Goal: Find contact information: Find contact information

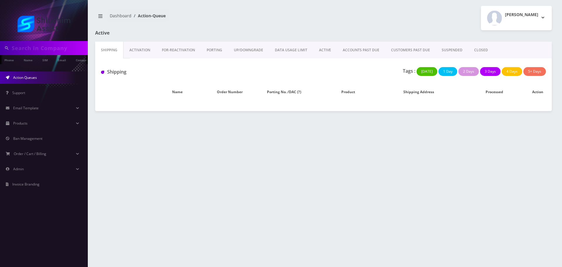
type input "[EMAIL_ADDRESS][DOMAIN_NAME]"
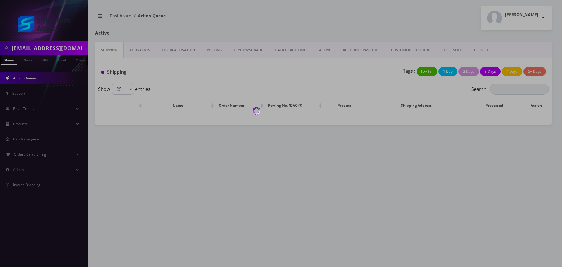
click at [356, 50] on div at bounding box center [281, 133] width 562 height 267
click at [365, 52] on link "ACCOUNTS PAST DUE" at bounding box center [361, 50] width 48 height 17
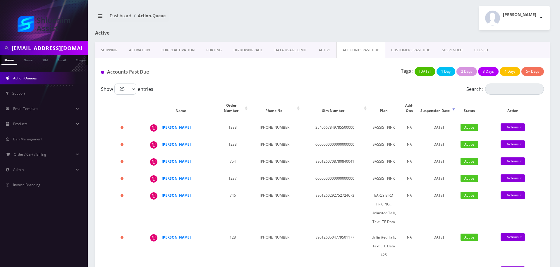
click at [293, 80] on div "Accounts Past Due Tags : Today 1 Day 2 Days 3 Days 4 Days 5+ Days" at bounding box center [322, 70] width 455 height 25
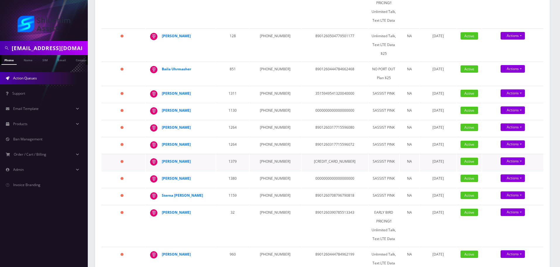
scroll to position [293, 0]
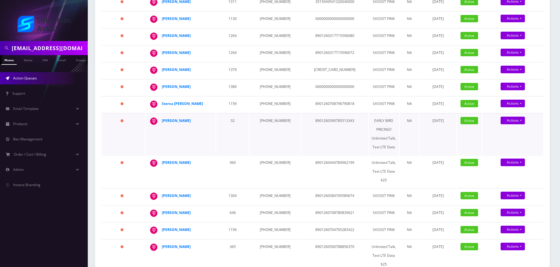
click at [331, 122] on td "8901260390785513343" at bounding box center [335, 133] width 66 height 41
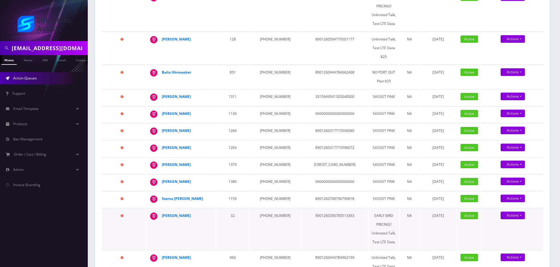
scroll to position [205, 0]
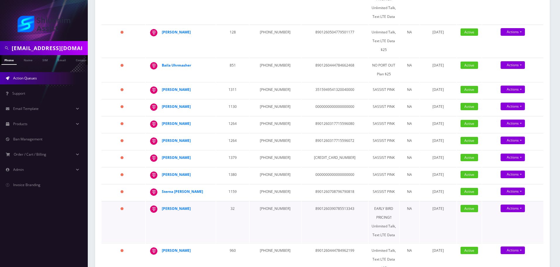
click at [267, 205] on td "[PHONE_NUMBER]" at bounding box center [275, 221] width 51 height 41
click at [267, 205] on td "631-568-8300" at bounding box center [275, 221] width 51 height 41
copy td "631-568-8300"
click at [266, 186] on td "206-851-6769" at bounding box center [275, 192] width 51 height 16
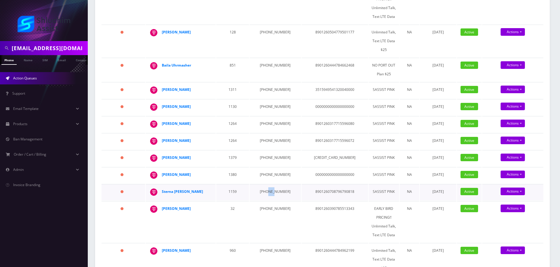
click at [266, 186] on td "206-851-6769" at bounding box center [275, 192] width 51 height 16
copy td "206-851-6769"
click at [266, 169] on td "312-874-3108" at bounding box center [275, 175] width 51 height 16
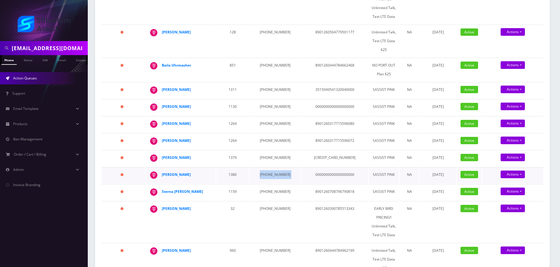
click at [266, 169] on td "312-874-3108" at bounding box center [275, 175] width 51 height 16
copy td "312-874-3108"
click at [268, 151] on td "929-680-5853" at bounding box center [275, 158] width 51 height 16
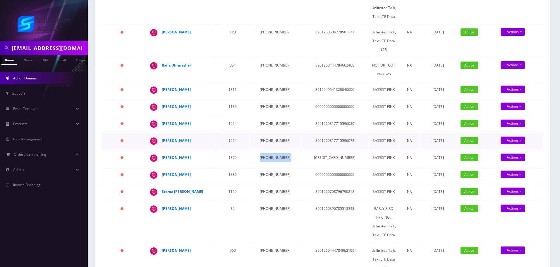
copy td "929-680-5853"
click at [265, 136] on td "646-749-4813" at bounding box center [275, 141] width 51 height 16
copy td "646-749-4813"
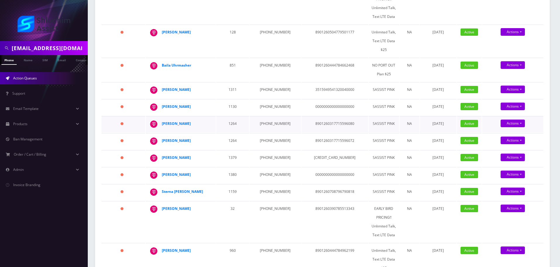
click at [261, 116] on td "646-750-7267" at bounding box center [275, 124] width 51 height 16
copy td "[PHONE_NUMBER]"
click at [267, 100] on td "[PHONE_NUMBER]" at bounding box center [275, 107] width 51 height 16
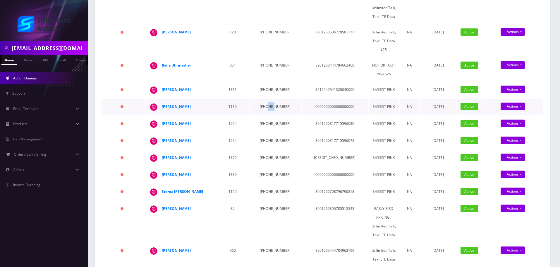
click at [267, 100] on td "[PHONE_NUMBER]" at bounding box center [275, 107] width 51 height 16
copy td "[PHONE_NUMBER]"
click at [270, 82] on td "[PHONE_NUMBER]" at bounding box center [275, 90] width 51 height 16
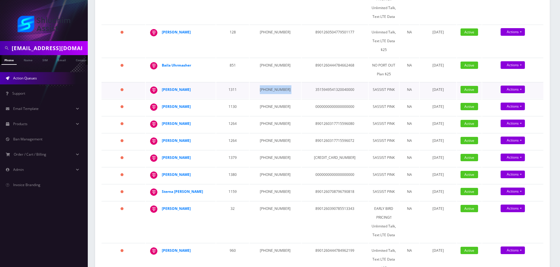
click at [270, 82] on td "[PHONE_NUMBER]" at bounding box center [275, 90] width 51 height 16
copy td "[PHONE_NUMBER]"
click at [271, 60] on td "[PHONE_NUMBER]" at bounding box center [275, 70] width 51 height 24
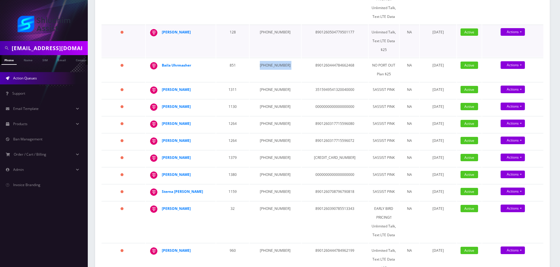
copy td "[PHONE_NUMBER]"
click at [270, 32] on td "[PHONE_NUMBER]" at bounding box center [275, 41] width 51 height 33
click at [270, 29] on td "[PHONE_NUMBER]" at bounding box center [275, 41] width 51 height 33
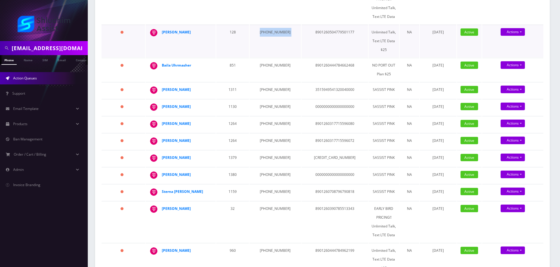
click at [270, 29] on td "[PHONE_NUMBER]" at bounding box center [275, 41] width 51 height 33
copy td "[PHONE_NUMBER]"
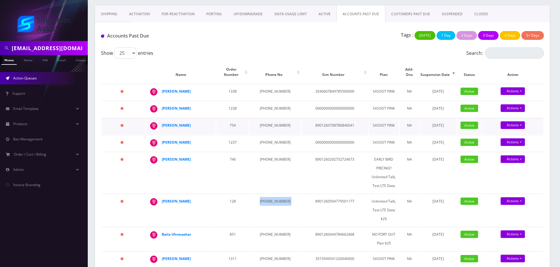
scroll to position [29, 0]
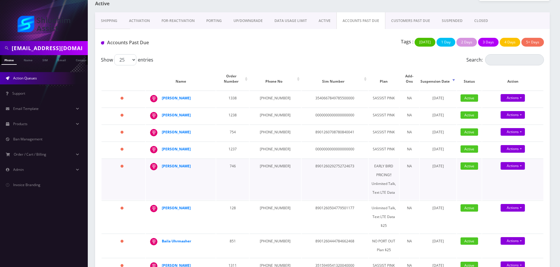
click at [266, 165] on td "[PHONE_NUMBER]" at bounding box center [275, 178] width 51 height 41
click at [269, 146] on td "[PHONE_NUMBER]" at bounding box center [275, 149] width 51 height 16
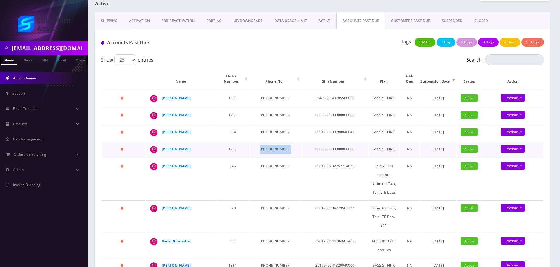
click at [269, 146] on td "[PHONE_NUMBER]" at bounding box center [275, 149] width 51 height 16
click at [269, 127] on td "[PHONE_NUMBER]" at bounding box center [275, 132] width 51 height 16
click at [266, 108] on td "[PHONE_NUMBER]" at bounding box center [275, 115] width 51 height 16
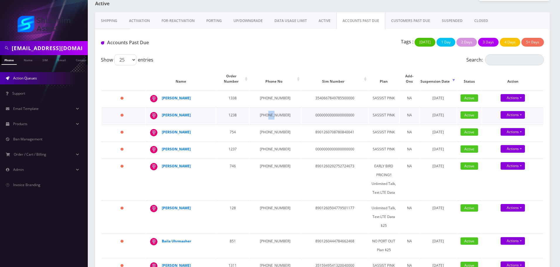
click at [266, 108] on td "[PHONE_NUMBER]" at bounding box center [275, 115] width 51 height 16
click at [264, 92] on td "[PHONE_NUMBER]" at bounding box center [275, 98] width 51 height 16
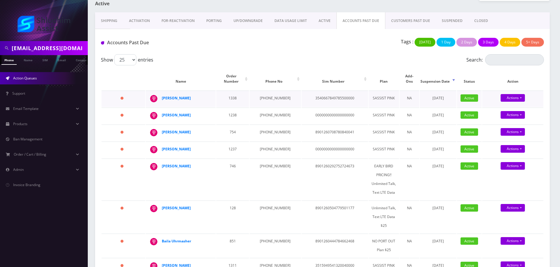
click at [193, 94] on div "[PERSON_NAME]" at bounding box center [184, 98] width 45 height 9
drag, startPoint x: 187, startPoint y: 92, endPoint x: 162, endPoint y: 93, distance: 25.8
click at [162, 93] on td "[PERSON_NAME]" at bounding box center [181, 98] width 70 height 16
drag, startPoint x: 196, startPoint y: 111, endPoint x: 149, endPoint y: 108, distance: 46.4
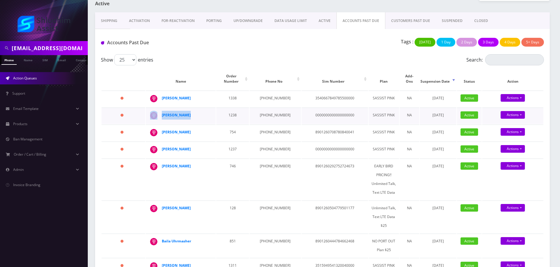
click at [210, 111] on div "Roza Kleinman" at bounding box center [210, 111] width 0 height 0
drag, startPoint x: 195, startPoint y: 128, endPoint x: 168, endPoint y: 131, distance: 27.1
click at [210, 128] on div "[PERSON_NAME]" at bounding box center [210, 128] width 0 height 0
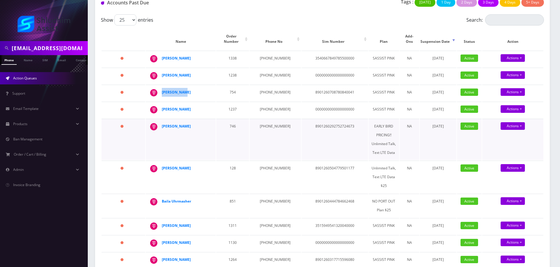
scroll to position [88, 0]
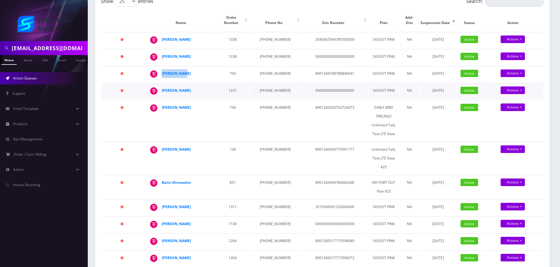
drag, startPoint x: 199, startPoint y: 89, endPoint x: 170, endPoint y: 94, distance: 30.2
click at [163, 88] on div "Mendy Uhrmacher" at bounding box center [184, 90] width 45 height 9
drag, startPoint x: 201, startPoint y: 101, endPoint x: 164, endPoint y: 103, distance: 37.5
click at [164, 103] on div "Shmuel Feiner" at bounding box center [184, 107] width 45 height 9
click at [187, 105] on div "Shmuel Feiner" at bounding box center [184, 107] width 45 height 9
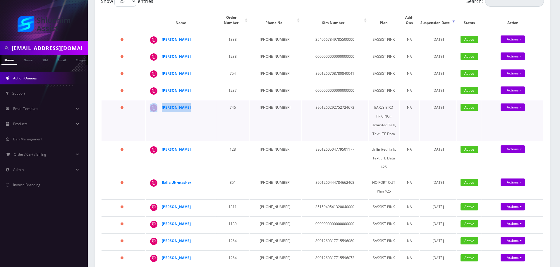
drag, startPoint x: 195, startPoint y: 102, endPoint x: 161, endPoint y: 104, distance: 33.4
click at [159, 104] on td "Shmuel Feiner" at bounding box center [181, 120] width 70 height 41
drag, startPoint x: 194, startPoint y: 148, endPoint x: 158, endPoint y: 146, distance: 36.3
click at [210, 145] on div "shmuel lecshes" at bounding box center [210, 145] width 0 height 0
drag, startPoint x: 192, startPoint y: 177, endPoint x: 161, endPoint y: 179, distance: 31.1
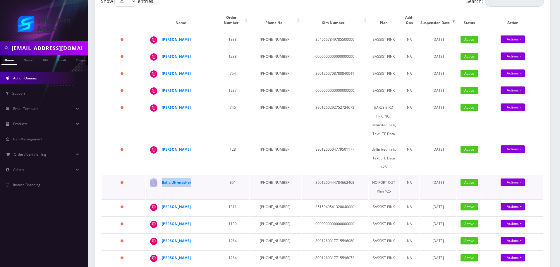
click at [161, 179] on td "Baila Uhrmasher" at bounding box center [181, 187] width 70 height 24
drag, startPoint x: 195, startPoint y: 143, endPoint x: 178, endPoint y: 162, distance: 25.5
click at [210, 145] on div "shmuel lecshes" at bounding box center [210, 145] width 0 height 0
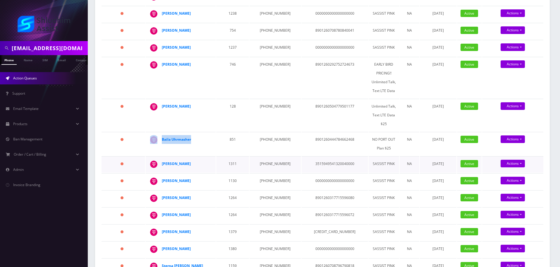
scroll to position [146, 0]
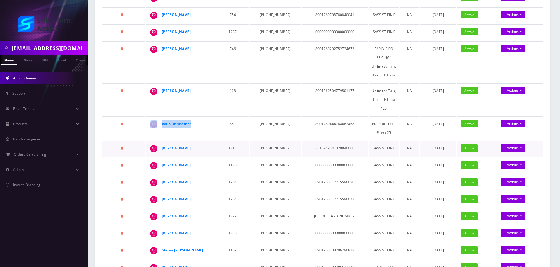
drag, startPoint x: 199, startPoint y: 144, endPoint x: 150, endPoint y: 144, distance: 48.6
click at [210, 144] on div "Menucha Deutch" at bounding box center [210, 144] width 0 height 0
drag, startPoint x: 204, startPoint y: 158, endPoint x: 171, endPoint y: 166, distance: 34.2
click at [210, 161] on div "Daniel Avraham Levin" at bounding box center [210, 161] width 0 height 0
drag, startPoint x: 200, startPoint y: 178, endPoint x: 157, endPoint y: 177, distance: 42.8
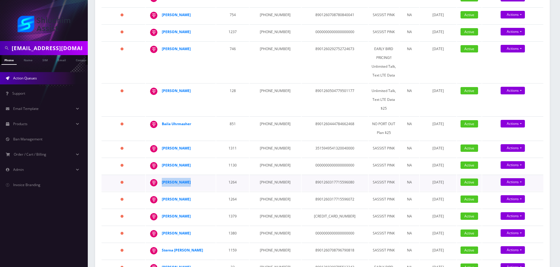
click at [210, 178] on div "Menachem Katz" at bounding box center [210, 178] width 0 height 0
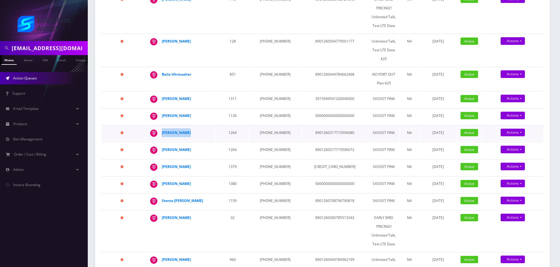
scroll to position [205, 0]
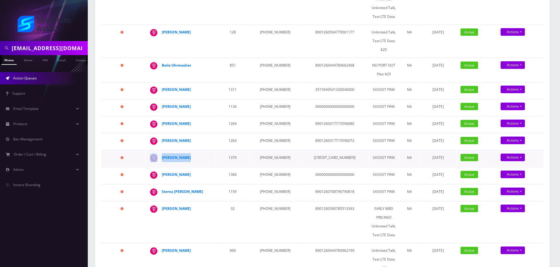
drag, startPoint x: 196, startPoint y: 153, endPoint x: 161, endPoint y: 154, distance: 34.9
click at [161, 154] on td "Chana Reicher" at bounding box center [181, 158] width 70 height 16
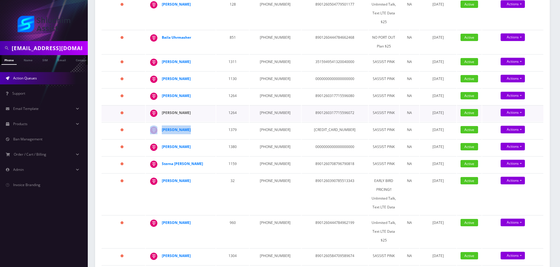
scroll to position [234, 0]
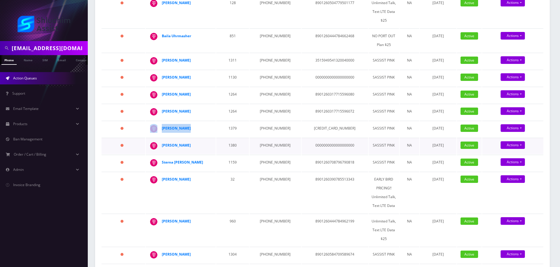
drag, startPoint x: 204, startPoint y: 139, endPoint x: 157, endPoint y: 140, distance: 46.9
click at [210, 141] on div "Devorah Werbler" at bounding box center [210, 141] width 0 height 0
drag, startPoint x: 212, startPoint y: 157, endPoint x: 204, endPoint y: 156, distance: 7.4
click at [204, 156] on td "Sterna Sara Krichevsky" at bounding box center [181, 163] width 70 height 16
drag, startPoint x: 194, startPoint y: 175, endPoint x: 157, endPoint y: 174, distance: 37.2
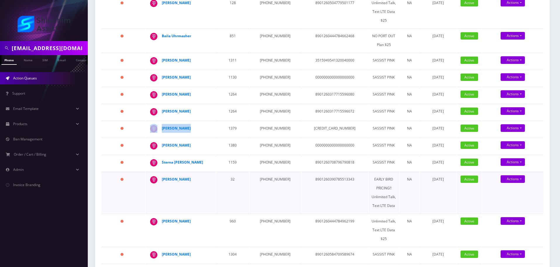
click at [210, 175] on div "Rivka Levertov" at bounding box center [210, 175] width 0 height 0
click at [183, 177] on strong "Rivka Levertov" at bounding box center [176, 179] width 29 height 5
click at [226, 130] on td "1379" at bounding box center [232, 129] width 33 height 16
click at [193, 160] on strong "Sterna Sara Krichevsky" at bounding box center [182, 162] width 41 height 5
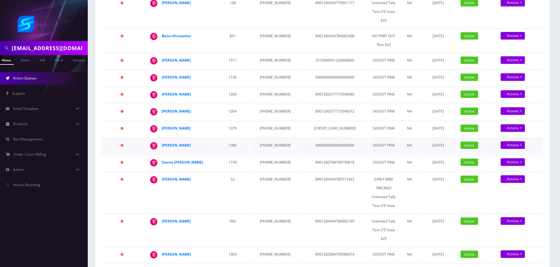
click at [202, 141] on div "Devorah Werbler" at bounding box center [184, 145] width 45 height 9
click at [188, 143] on strong "Devorah Werbler" at bounding box center [176, 145] width 29 height 5
click at [227, 138] on td "1380" at bounding box center [232, 146] width 33 height 16
click at [179, 126] on strong "Chana Reicher" at bounding box center [176, 128] width 29 height 5
click at [189, 92] on strong "Menachem Katz" at bounding box center [176, 94] width 29 height 5
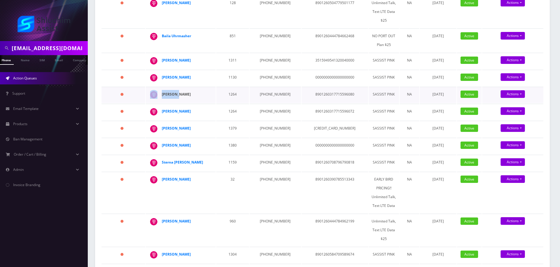
click at [182, 91] on td "Menachem Katz" at bounding box center [181, 95] width 70 height 16
click at [182, 92] on strong "Menachem Katz" at bounding box center [176, 94] width 29 height 5
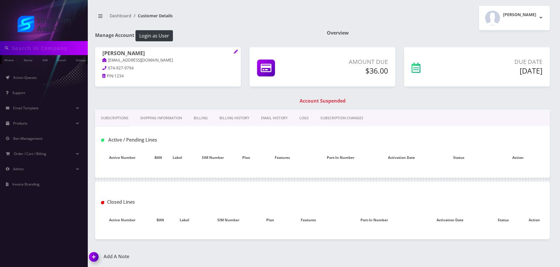
type input "[EMAIL_ADDRESS][DOMAIN_NAME]"
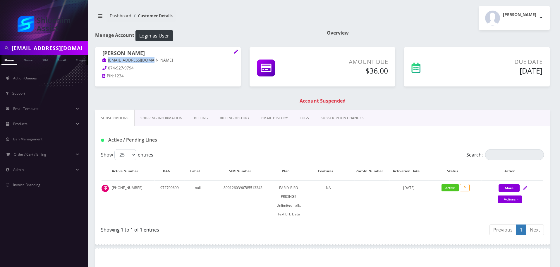
drag, startPoint x: 160, startPoint y: 60, endPoint x: 106, endPoint y: 61, distance: 54.5
click at [106, 61] on p "rivkalev10@gmail.com" at bounding box center [167, 60] width 131 height 6
copy link "rivkalev10@gmail.com"
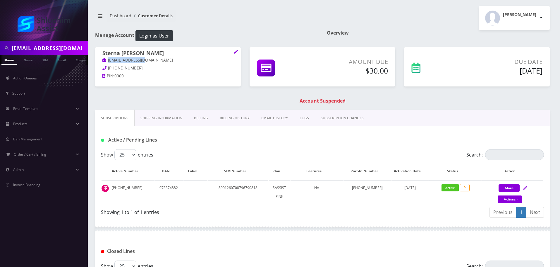
drag, startPoint x: 157, startPoint y: 60, endPoint x: 105, endPoint y: 60, distance: 51.8
click at [105, 60] on p "saraufa@gmail.com" at bounding box center [167, 60] width 131 height 6
copy link "saraufa@gmail.com"
drag, startPoint x: 159, startPoint y: 61, endPoint x: 104, endPoint y: 61, distance: 54.8
click at [104, 61] on p "dwerbler@gmail.com" at bounding box center [167, 60] width 131 height 6
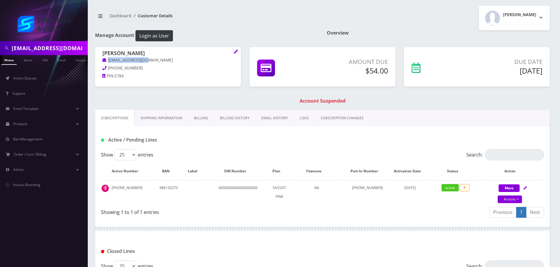
copy link "dwerbler@gmail.com"
drag, startPoint x: 166, startPoint y: 60, endPoint x: 110, endPoint y: 61, distance: 55.9
click at [105, 59] on p "[EMAIL_ADDRESS][PERSON_NAME][DOMAIN_NAME]" at bounding box center [167, 60] width 131 height 6
copy link "[EMAIL_ADDRESS][PERSON_NAME][DOMAIN_NAME]"
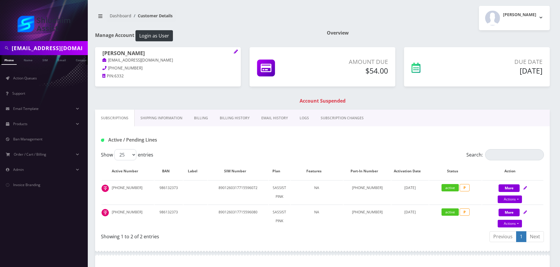
scroll to position [0, 3]
click at [50, 78] on link "Action Queues" at bounding box center [44, 78] width 88 height 12
drag, startPoint x: 160, startPoint y: 59, endPoint x: 108, endPoint y: 59, distance: 52.4
click at [108, 59] on p "mendikatz@gmail.com" at bounding box center [167, 60] width 131 height 6
copy link "mendikatz@gmail.com"
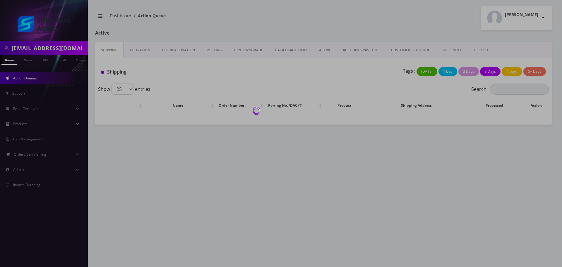
click at [358, 52] on div at bounding box center [281, 133] width 562 height 267
click at [358, 52] on link "ACCOUNTS PAST DUE" at bounding box center [361, 50] width 48 height 17
click at [358, 52] on div at bounding box center [281, 133] width 562 height 267
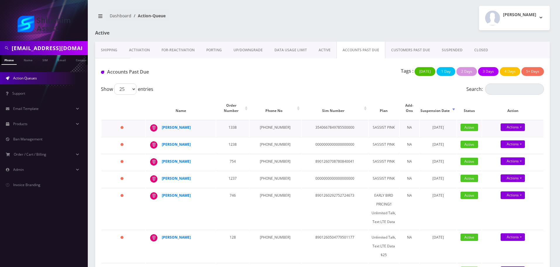
click at [255, 127] on td "347-683-5590" at bounding box center [275, 128] width 51 height 16
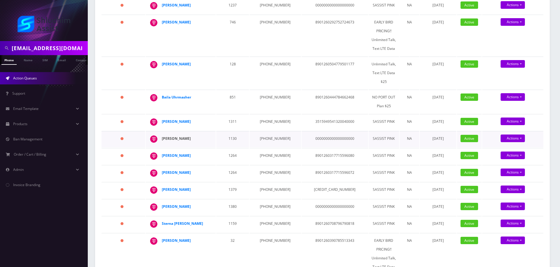
click at [190, 136] on strong "Daniel Avraham Levin" at bounding box center [176, 138] width 29 height 5
drag, startPoint x: 198, startPoint y: 117, endPoint x: 151, endPoint y: 118, distance: 46.3
click at [210, 117] on div "Menucha Deutch" at bounding box center [210, 117] width 0 height 0
copy div "Menucha Deutch"
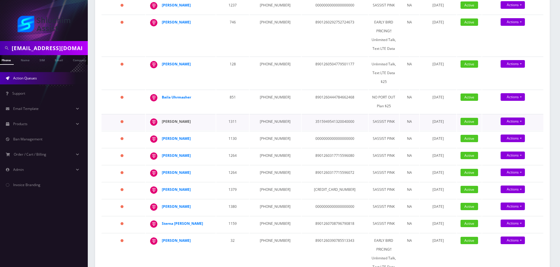
click at [170, 119] on strong "Menucha Deutch" at bounding box center [176, 121] width 29 height 5
drag, startPoint x: 208, startPoint y: 97, endPoint x: 194, endPoint y: 92, distance: 14.4
click at [194, 92] on td "Baila Uhrmasher" at bounding box center [181, 102] width 70 height 24
click at [182, 95] on strong "Baila Uhrmasher" at bounding box center [176, 97] width 29 height 5
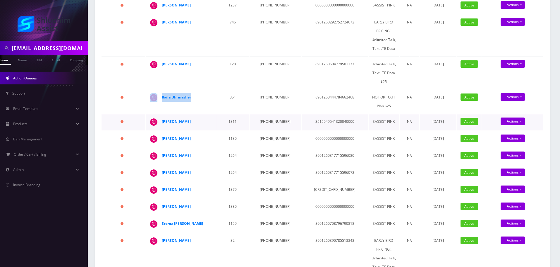
drag, startPoint x: 198, startPoint y: 117, endPoint x: 159, endPoint y: 121, distance: 38.8
click at [159, 121] on td "[PERSON_NAME]" at bounding box center [181, 122] width 70 height 16
copy div "[PERSON_NAME]"
click at [230, 124] on td "1311" at bounding box center [232, 122] width 33 height 16
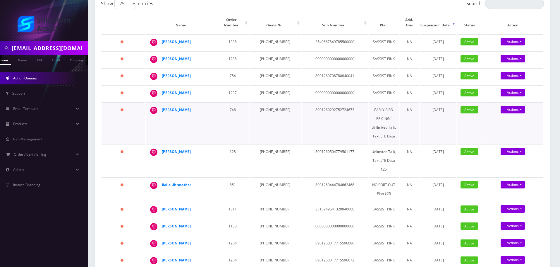
scroll to position [85, 0]
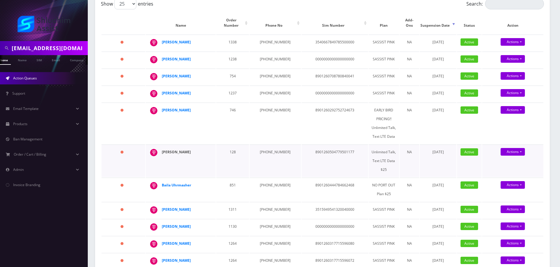
click at [185, 149] on strong "[PERSON_NAME]" at bounding box center [176, 151] width 29 height 5
click at [219, 120] on td "746" at bounding box center [232, 122] width 33 height 41
click at [177, 107] on strong "[PERSON_NAME]" at bounding box center [176, 109] width 29 height 5
click at [203, 122] on td "[PERSON_NAME]" at bounding box center [181, 122] width 70 height 41
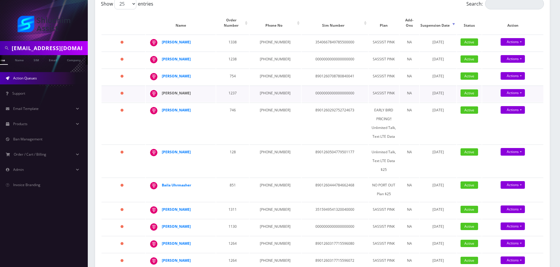
click at [182, 90] on strong "[PERSON_NAME]" at bounding box center [176, 92] width 29 height 5
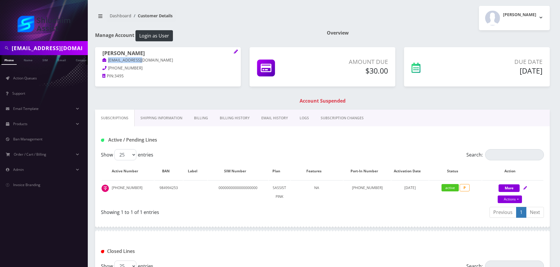
drag, startPoint x: 151, startPoint y: 59, endPoint x: 108, endPoint y: 60, distance: 43.3
click at [108, 60] on p "[EMAIL_ADDRESS][DOMAIN_NAME]" at bounding box center [167, 60] width 131 height 6
copy link "[EMAIL_ADDRESS][DOMAIN_NAME]"
drag, startPoint x: 174, startPoint y: 62, endPoint x: 105, endPoint y: 60, distance: 68.8
click at [105, 60] on p "[EMAIL_ADDRESS][DOMAIN_NAME]" at bounding box center [167, 60] width 131 height 6
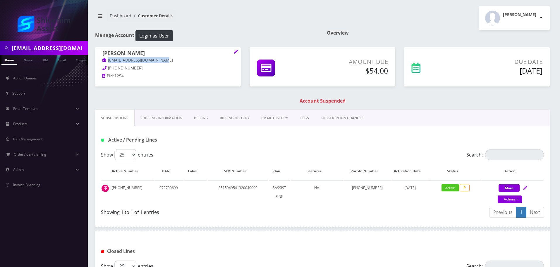
copy link "[EMAIL_ADDRESS][DOMAIN_NAME]"
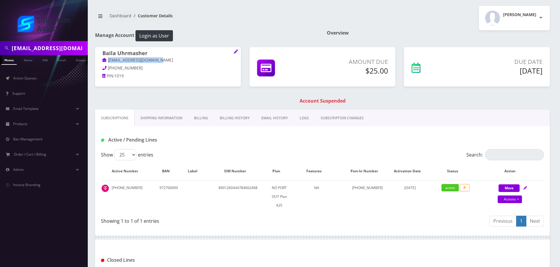
drag, startPoint x: 167, startPoint y: 61, endPoint x: 104, endPoint y: 62, distance: 63.2
click at [104, 62] on p "bailamuller123@gmail.com" at bounding box center [167, 60] width 131 height 6
copy link "bailamuller123@gmail.com"
drag, startPoint x: 164, startPoint y: 60, endPoint x: 104, endPoint y: 63, distance: 60.4
click at [104, 63] on p "[EMAIL_ADDRESS][DOMAIN_NAME]" at bounding box center [167, 60] width 131 height 6
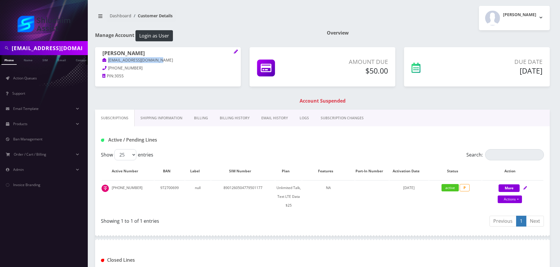
copy link "[EMAIL_ADDRESS][DOMAIN_NAME]"
click at [162, 101] on h1 "Account Suspended" at bounding box center [323, 101] width 452 height 6
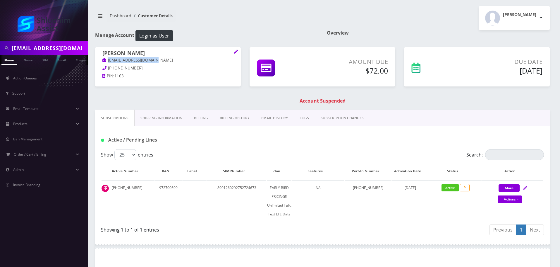
drag, startPoint x: 167, startPoint y: 60, endPoint x: 107, endPoint y: 60, distance: 59.7
click at [107, 60] on p "shmulifeiner@gmail.com" at bounding box center [167, 60] width 131 height 6
copy link "shmulifeiner@gmail.com"
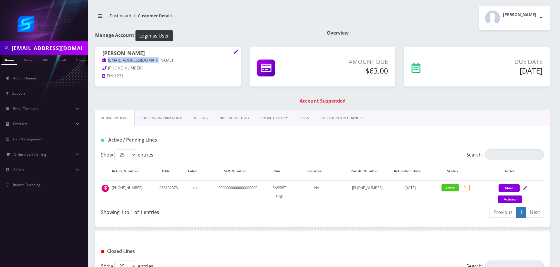
drag, startPoint x: 169, startPoint y: 62, endPoint x: 105, endPoint y: 63, distance: 63.2
click at [105, 63] on p "mmwatchmaker@gmail.com" at bounding box center [167, 60] width 131 height 6
copy link "mmwatchmaker@gmail.com"
drag, startPoint x: 196, startPoint y: 123, endPoint x: 184, endPoint y: 119, distance: 12.0
click at [196, 123] on link "Billing" at bounding box center [201, 118] width 26 height 17
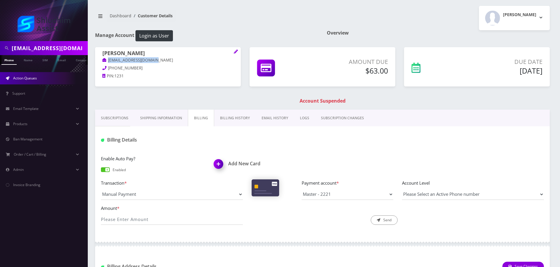
click at [38, 77] on link "Action Queues" at bounding box center [44, 78] width 88 height 12
click at [40, 79] on link "Action Queues" at bounding box center [44, 78] width 88 height 12
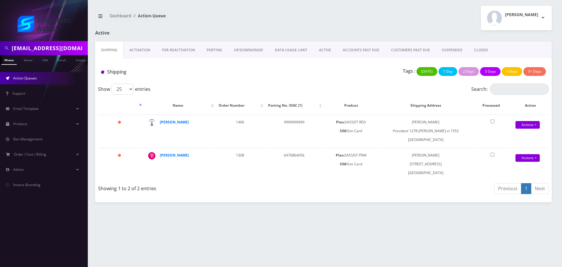
click at [348, 45] on link "ACCOUNTS PAST DUE" at bounding box center [361, 50] width 48 height 17
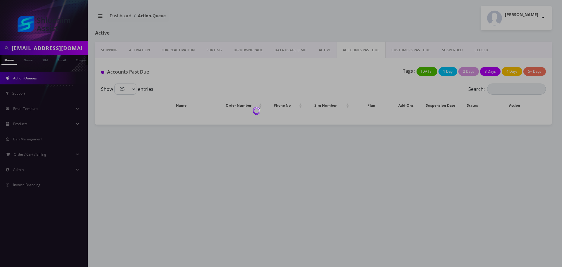
click at [348, 45] on div at bounding box center [281, 133] width 562 height 267
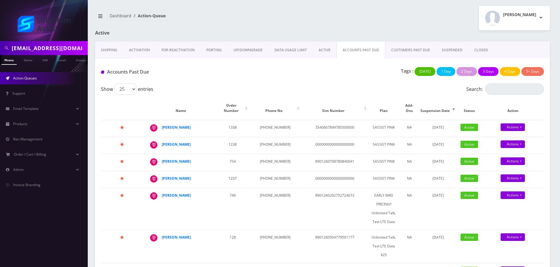
click at [222, 81] on div "Accounts Past Due Tags : [DATE] 1 Day 2 Days 3 Days 4 Days 5+ Days" at bounding box center [322, 70] width 455 height 25
click at [173, 159] on strong "[PERSON_NAME]" at bounding box center [176, 161] width 29 height 5
click at [187, 142] on strong "[PERSON_NAME]" at bounding box center [176, 144] width 29 height 5
drag, startPoint x: 199, startPoint y: 125, endPoint x: 152, endPoint y: 125, distance: 47.4
click at [210, 123] on div "[PERSON_NAME]" at bounding box center [210, 123] width 0 height 0
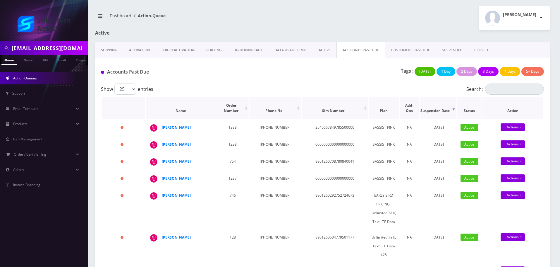
copy div "[PERSON_NAME]"
click at [170, 125] on strong "[PERSON_NAME]" at bounding box center [176, 127] width 29 height 5
click at [234, 70] on h1 "Accounts Past Due" at bounding box center [172, 72] width 142 height 6
click at [268, 137] on td "[PHONE_NUMBER]" at bounding box center [275, 145] width 51 height 16
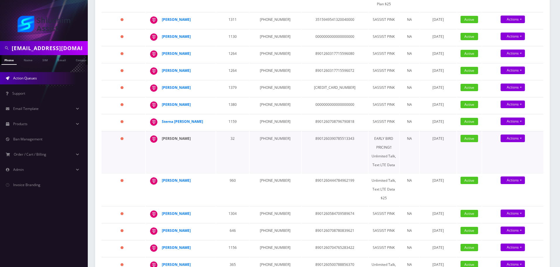
click at [173, 136] on strong "[PERSON_NAME]" at bounding box center [176, 138] width 29 height 5
click at [236, 123] on td "1159" at bounding box center [232, 122] width 33 height 16
click at [196, 119] on strong "Sterna [PERSON_NAME]" at bounding box center [182, 121] width 41 height 5
click at [194, 100] on div "Devorah Werbler" at bounding box center [184, 104] width 45 height 9
click at [187, 102] on strong "Devorah Werbler" at bounding box center [176, 104] width 29 height 5
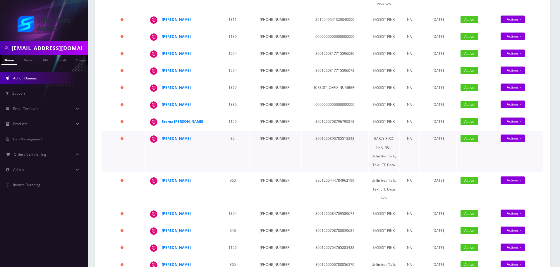
click at [261, 145] on td "631-568-8300" at bounding box center [275, 151] width 51 height 41
click at [184, 85] on strong "Chana Reicher" at bounding box center [176, 87] width 29 height 5
click at [185, 51] on strong "Menachem Katz" at bounding box center [176, 53] width 29 height 5
click at [241, 131] on td "32" at bounding box center [232, 151] width 33 height 41
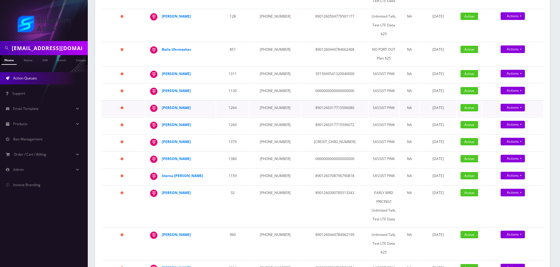
scroll to position [216, 0]
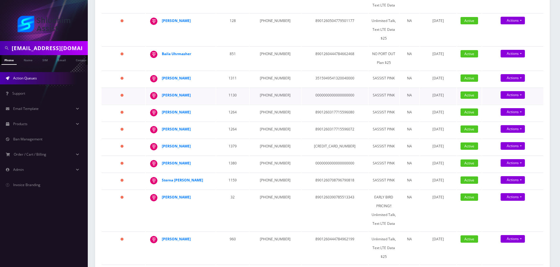
click at [209, 90] on td "Daniel Avraham Levin" at bounding box center [181, 96] width 70 height 16
drag, startPoint x: 210, startPoint y: 90, endPoint x: 198, endPoint y: 90, distance: 12.3
click at [209, 90] on td "Daniel Avraham Levin" at bounding box center [181, 96] width 70 height 16
click at [185, 93] on strong "Daniel Avraham Levin" at bounding box center [176, 95] width 29 height 5
click at [236, 124] on td "1264" at bounding box center [232, 130] width 33 height 16
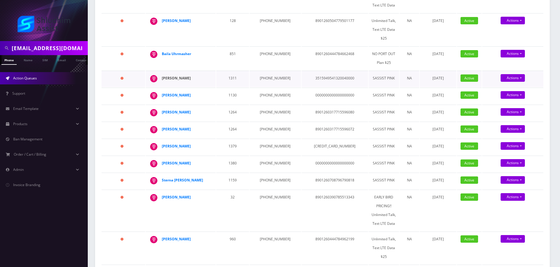
click at [183, 76] on strong "Menucha Deutch" at bounding box center [176, 78] width 29 height 5
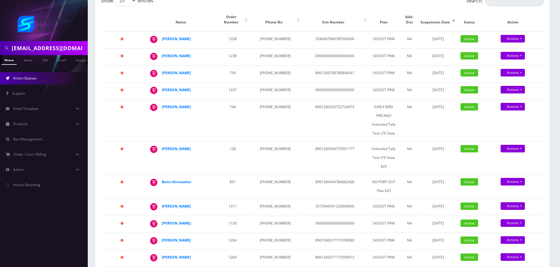
scroll to position [41, 0]
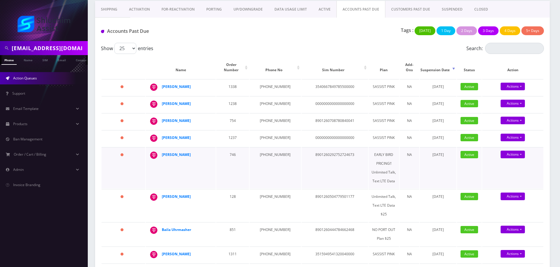
click at [219, 159] on td "746" at bounding box center [232, 167] width 33 height 41
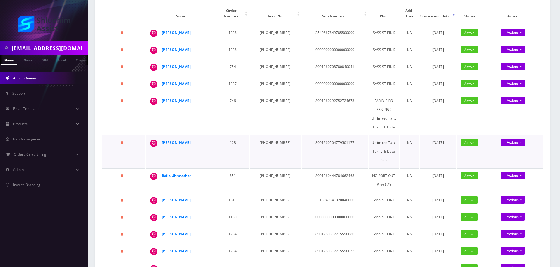
scroll to position [99, 0]
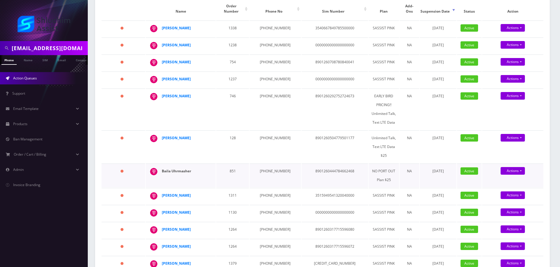
click at [176, 168] on strong "Baila Uhrmasher" at bounding box center [176, 170] width 29 height 5
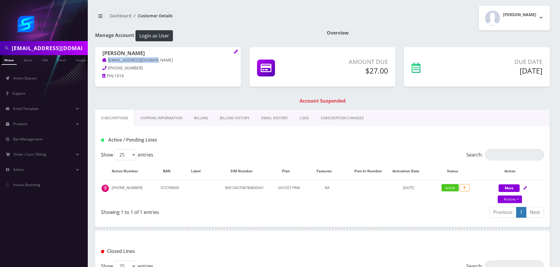
drag, startPoint x: 162, startPoint y: 61, endPoint x: 111, endPoint y: 58, distance: 51.0
click at [102, 61] on div "[PERSON_NAME] [EMAIL_ADDRESS][DOMAIN_NAME] [PHONE_NUMBER] PIN: 1018" at bounding box center [168, 65] width 146 height 37
copy link "[EMAIL_ADDRESS][DOMAIN_NAME]"
drag, startPoint x: 158, startPoint y: 60, endPoint x: 108, endPoint y: 61, distance: 49.8
click at [108, 61] on p "[EMAIL_ADDRESS][DOMAIN_NAME]" at bounding box center [167, 60] width 131 height 6
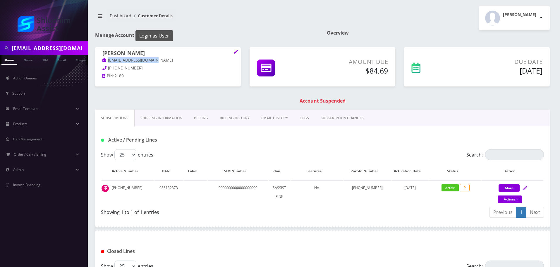
copy link "[EMAIL_ADDRESS][DOMAIN_NAME]"
drag, startPoint x: 171, startPoint y: 59, endPoint x: 138, endPoint y: 33, distance: 42.6
click at [105, 59] on p "[EMAIL_ADDRESS][DOMAIN_NAME]" at bounding box center [167, 60] width 131 height 6
copy link "[EMAIL_ADDRESS][DOMAIN_NAME]"
click at [177, 61] on p "[EMAIL_ADDRESS][DOMAIN_NAME]" at bounding box center [167, 60] width 131 height 6
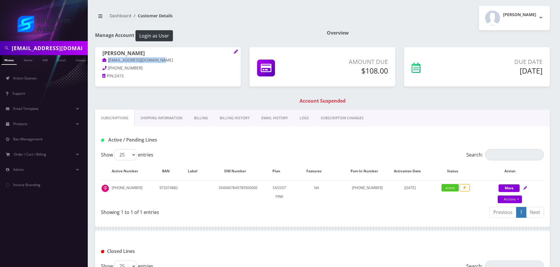
drag, startPoint x: 170, startPoint y: 61, endPoint x: 109, endPoint y: 61, distance: 61.2
click at [109, 61] on p "[EMAIL_ADDRESS][DOMAIN_NAME]" at bounding box center [167, 60] width 131 height 6
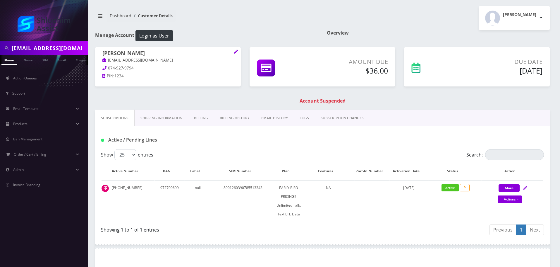
click at [238, 119] on link "Billing History" at bounding box center [235, 118] width 42 height 17
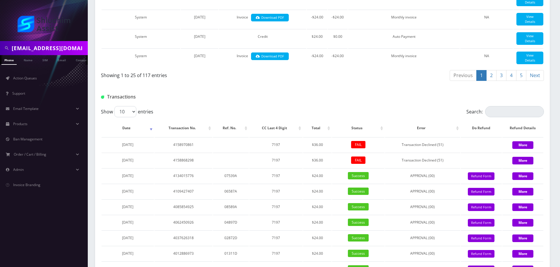
scroll to position [701, 0]
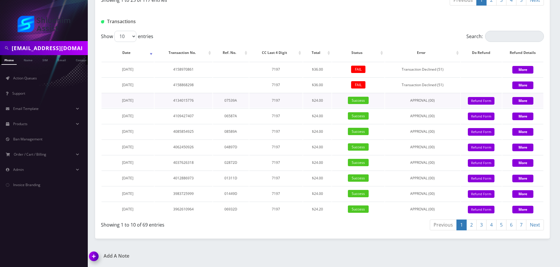
drag, startPoint x: 153, startPoint y: 102, endPoint x: 107, endPoint y: 101, distance: 46.0
click at [107, 101] on td "September 05, 2025" at bounding box center [128, 100] width 52 height 15
copy span "September 05, 2025"
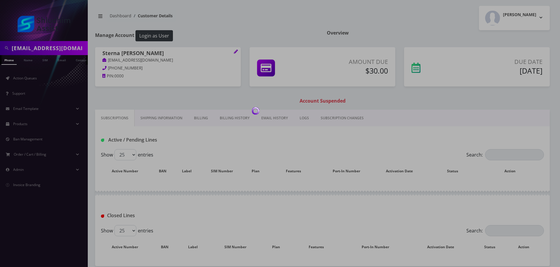
click at [228, 119] on link "Billing History" at bounding box center [235, 118] width 42 height 17
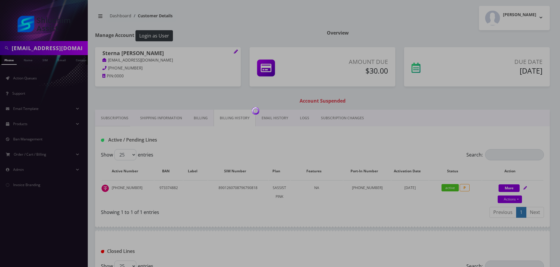
click at [228, 119] on div at bounding box center [280, 133] width 560 height 267
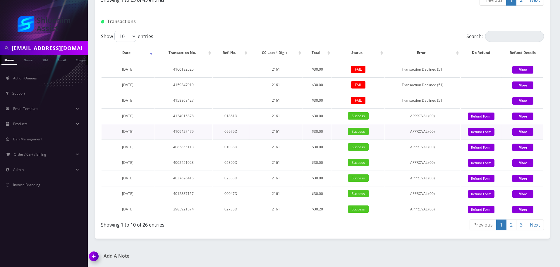
scroll to position [701, 0]
drag, startPoint x: 144, startPoint y: 115, endPoint x: 102, endPoint y: 115, distance: 42.2
click at [102, 115] on td "September 05, 2025" at bounding box center [128, 115] width 52 height 15
drag, startPoint x: 143, startPoint y: 100, endPoint x: 110, endPoint y: 100, distance: 33.4
click at [110, 100] on td "October 05, 2025" at bounding box center [128, 100] width 52 height 15
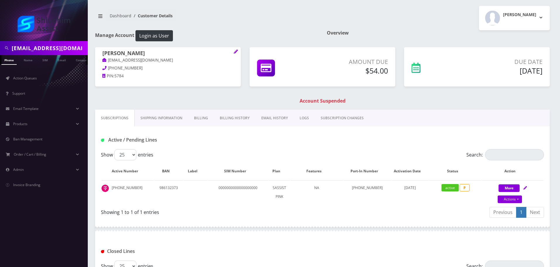
click at [272, 100] on h1 "Account Suspended" at bounding box center [323, 101] width 452 height 6
click at [237, 120] on link "Billing History" at bounding box center [235, 118] width 42 height 17
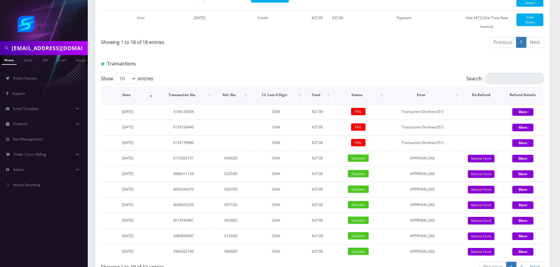
scroll to position [545, 0]
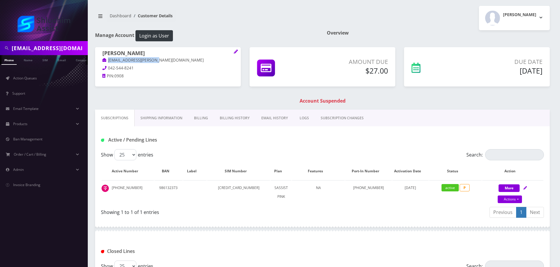
drag, startPoint x: 165, startPoint y: 61, endPoint x: 104, endPoint y: 61, distance: 60.9
click at [104, 61] on p "[EMAIL_ADDRESS][PERSON_NAME][DOMAIN_NAME]" at bounding box center [167, 60] width 131 height 6
copy link "[EMAIL_ADDRESS][PERSON_NAME][DOMAIN_NAME]"
click at [225, 118] on link "Billing History" at bounding box center [235, 118] width 42 height 17
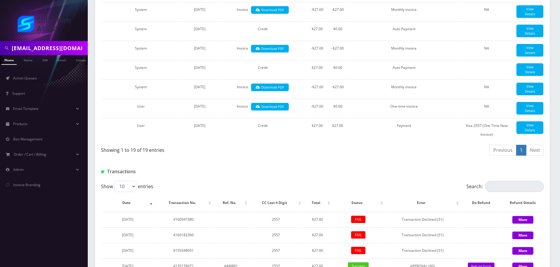
scroll to position [570, 0]
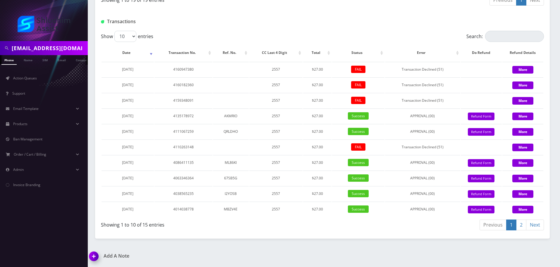
drag, startPoint x: 136, startPoint y: 100, endPoint x: 100, endPoint y: 100, distance: 35.4
click at [100, 100] on div "Show 10 25 50 100 entries Search: Date Transaction No. Ref. No. CC Last 4 Digit…" at bounding box center [322, 132] width 455 height 202
click at [140, 95] on td "October 06, 2025" at bounding box center [128, 100] width 52 height 15
drag, startPoint x: 143, startPoint y: 99, endPoint x: 117, endPoint y: 100, distance: 25.8
click at [103, 100] on td "October 06, 2025" at bounding box center [128, 100] width 52 height 15
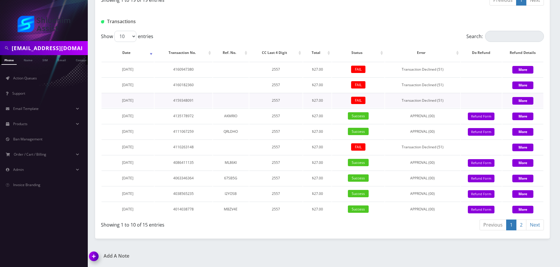
click at [134, 100] on span "October 06, 2025" at bounding box center [127, 100] width 11 height 5
drag, startPoint x: 153, startPoint y: 100, endPoint x: 109, endPoint y: 100, distance: 44.8
click at [109, 100] on td "October 06, 2025" at bounding box center [128, 100] width 52 height 15
click at [143, 101] on td "October 06, 2025" at bounding box center [128, 100] width 52 height 15
drag, startPoint x: 151, startPoint y: 101, endPoint x: 125, endPoint y: 101, distance: 26.1
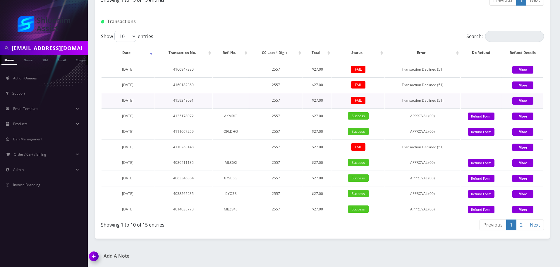
click at [108, 101] on td "October 06, 2025" at bounding box center [128, 100] width 52 height 15
click at [152, 101] on td "October 06, 2025" at bounding box center [128, 100] width 52 height 15
click at [159, 101] on td "4159348091" at bounding box center [184, 100] width 58 height 15
drag, startPoint x: 136, startPoint y: 101, endPoint x: 107, endPoint y: 101, distance: 29.9
click at [107, 101] on td "October 06, 2025" at bounding box center [128, 100] width 52 height 15
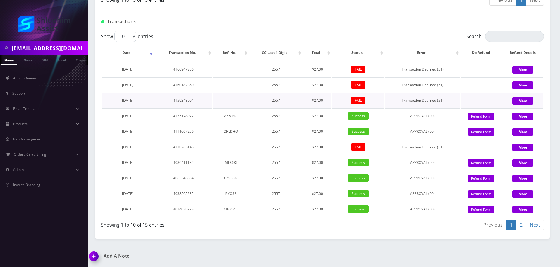
click at [134, 101] on span "October 06, 2025" at bounding box center [127, 100] width 11 height 5
click at [146, 101] on td "October 06, 2025" at bounding box center [128, 100] width 52 height 15
drag, startPoint x: 146, startPoint y: 101, endPoint x: 109, endPoint y: 101, distance: 37.8
click at [109, 101] on td "[DATE]" at bounding box center [128, 100] width 52 height 15
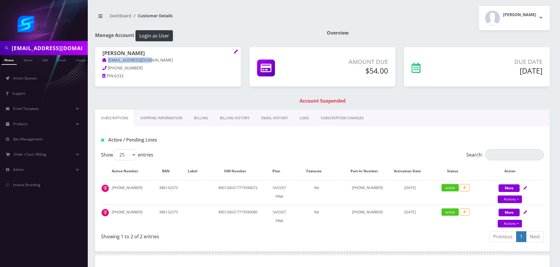
drag, startPoint x: 157, startPoint y: 59, endPoint x: 100, endPoint y: 60, distance: 56.8
click at [100, 60] on div "[PERSON_NAME] [EMAIL_ADDRESS][DOMAIN_NAME] [PHONE_NUMBER] PIN: 6332" at bounding box center [168, 65] width 146 height 37
copy link "mendikatz@gmail.com"
click at [155, 59] on p "mendikatz@gmail.com" at bounding box center [167, 60] width 131 height 6
click at [235, 122] on link "Billing History" at bounding box center [235, 118] width 42 height 17
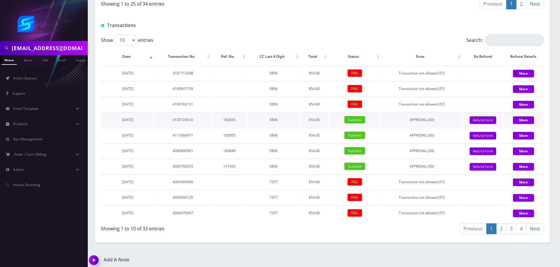
scroll to position [576, 0]
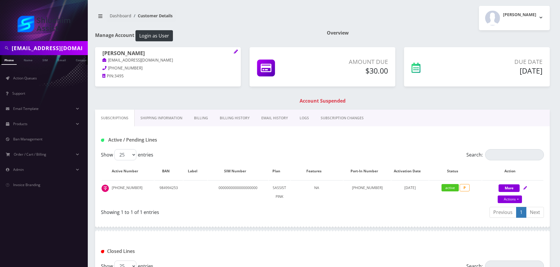
click at [237, 120] on link "Billing History" at bounding box center [235, 118] width 42 height 17
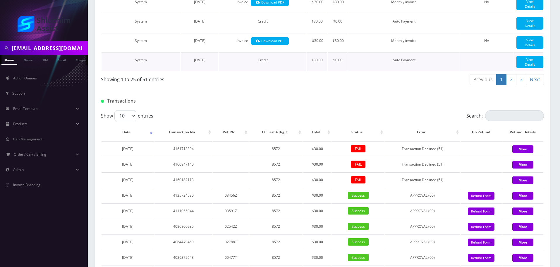
scroll to position [701, 0]
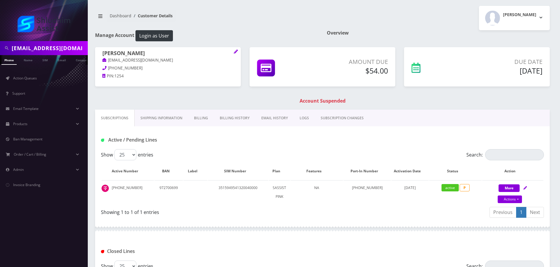
click at [224, 119] on link "Billing History" at bounding box center [235, 118] width 42 height 17
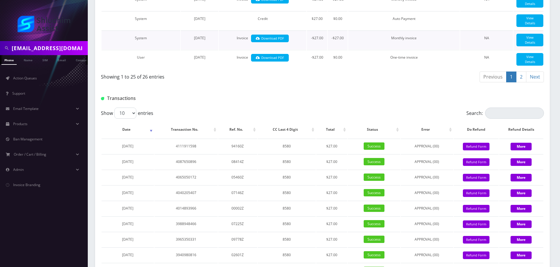
scroll to position [701, 0]
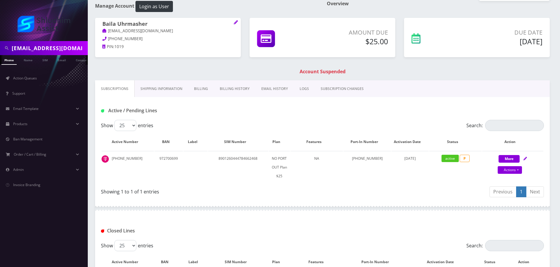
click at [237, 94] on link "Billing History" at bounding box center [235, 88] width 42 height 17
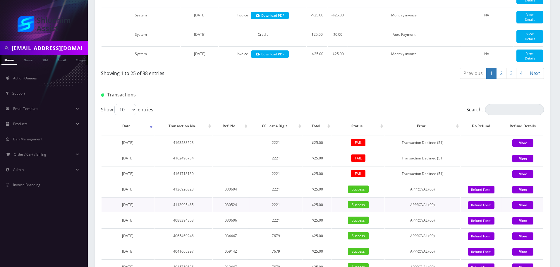
scroll to position [701, 0]
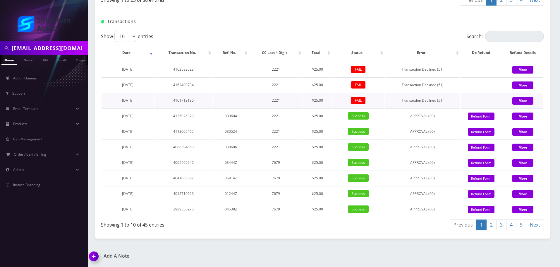
drag, startPoint x: 151, startPoint y: 102, endPoint x: 105, endPoint y: 101, distance: 46.0
click at [105, 101] on td "[DATE]" at bounding box center [128, 100] width 52 height 15
copy span "[DATE]"
drag, startPoint x: 30, startPoint y: 78, endPoint x: 43, endPoint y: 79, distance: 12.6
click at [30, 78] on span "Action Queues" at bounding box center [25, 78] width 24 height 5
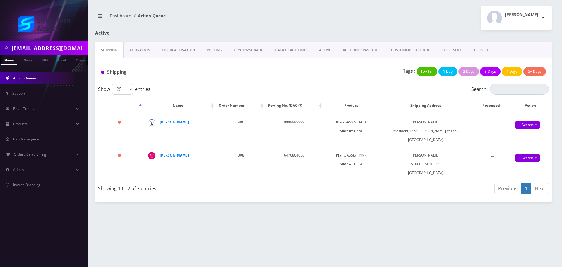
click at [252, 54] on link "UP/DOWNGRADE" at bounding box center [248, 50] width 41 height 17
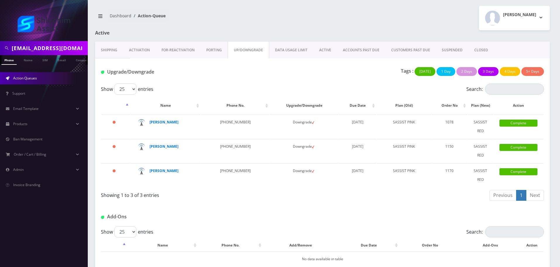
click at [294, 49] on link "DATA USAGE LIMIT" at bounding box center [291, 50] width 44 height 17
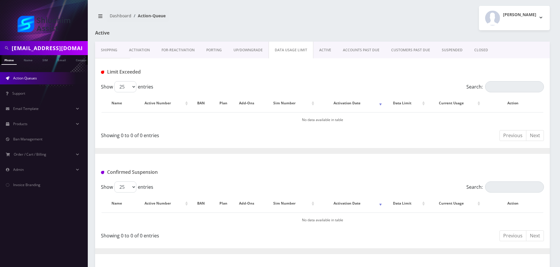
click at [191, 48] on link "FOR-REActivation" at bounding box center [178, 50] width 45 height 17
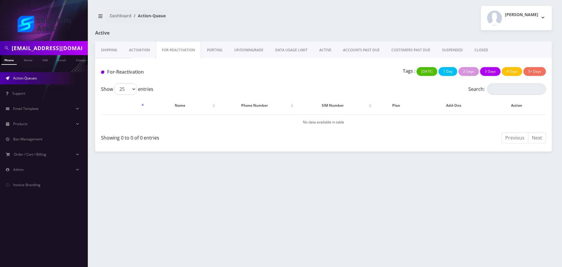
click at [242, 72] on h1 "For-Reactivation" at bounding box center [172, 72] width 143 height 6
click at [261, 48] on link "UP/DOWNGRADE" at bounding box center [248, 50] width 41 height 17
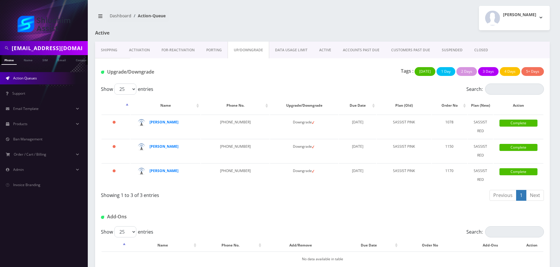
click at [307, 47] on link "DATA USAGE LIMIT" at bounding box center [291, 50] width 44 height 17
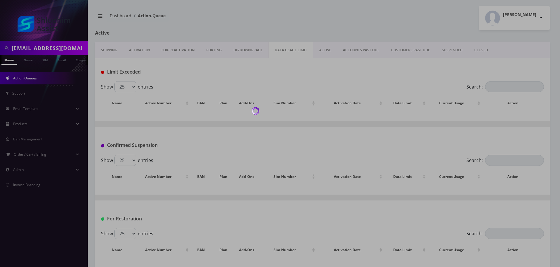
click at [359, 50] on body "berel5728@gmail.com Phone Name SIM Email Company Customer Action Queues Support…" at bounding box center [280, 134] width 560 height 269
click at [359, 50] on link "ACCOUNTS PAST DUE" at bounding box center [361, 50] width 48 height 17
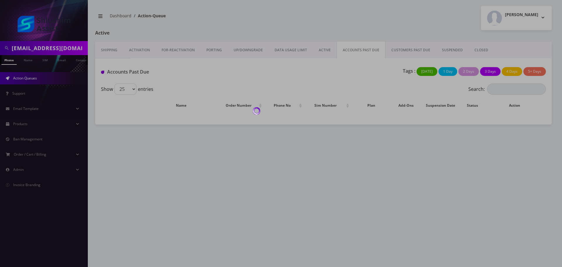
click at [359, 50] on div at bounding box center [281, 133] width 562 height 267
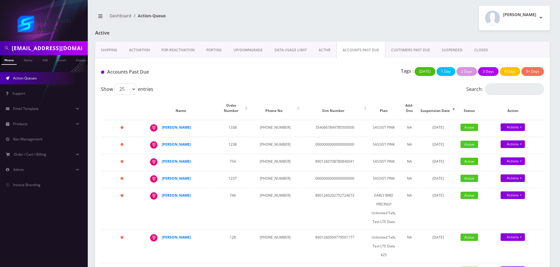
click at [258, 78] on div "Tags : Today 1 Day 2 Days 3 Days 4 Days 5+ Days" at bounding box center [397, 73] width 301 height 12
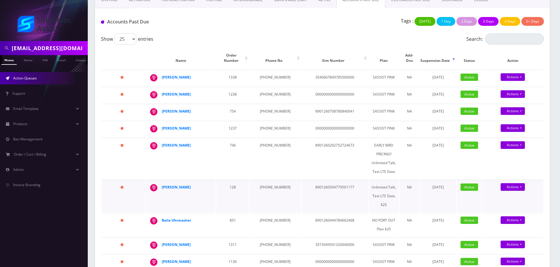
scroll to position [59, 0]
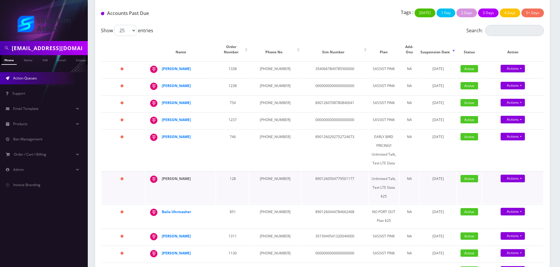
click at [181, 176] on strong "shmuel lecshes" at bounding box center [176, 178] width 29 height 5
drag, startPoint x: 208, startPoint y: 141, endPoint x: 213, endPoint y: 140, distance: 4.7
click at [208, 141] on td "Shmuel Feiner" at bounding box center [181, 149] width 70 height 41
click at [181, 134] on strong "Shmuel Feiner" at bounding box center [176, 136] width 29 height 5
click at [221, 95] on td "754" at bounding box center [232, 103] width 33 height 16
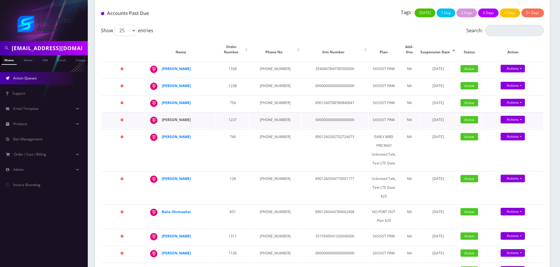
click at [185, 117] on strong "Mendy Uhrmacher" at bounding box center [176, 119] width 29 height 5
click at [249, 142] on td "746" at bounding box center [232, 149] width 33 height 41
click at [174, 100] on strong "Baila Cohen" at bounding box center [176, 102] width 29 height 5
click at [228, 119] on td "1237" at bounding box center [232, 120] width 33 height 16
click at [172, 83] on strong "Roza Kleinman" at bounding box center [176, 85] width 29 height 5
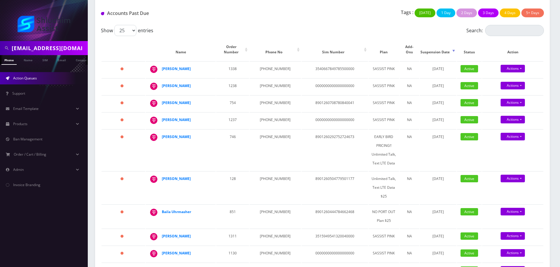
click at [252, 24] on div "Accounts Past Due Tags : Today 1 Day 2 Days 3 Days 4 Days 5+ Days" at bounding box center [322, 12] width 455 height 25
click at [185, 66] on strong "[PERSON_NAME]" at bounding box center [176, 68] width 29 height 5
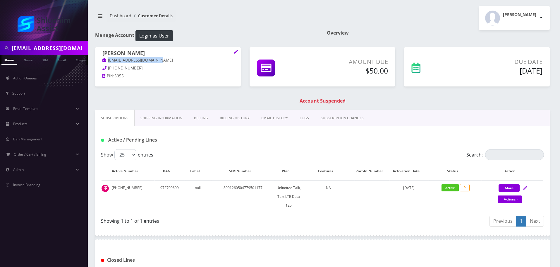
drag, startPoint x: 172, startPoint y: 60, endPoint x: 97, endPoint y: 61, distance: 75.0
click at [97, 61] on div "shmuel lecshes 40percentgeleh@gmail.com 347-770-7481 PIN: 3055" at bounding box center [168, 65] width 146 height 37
copy link "40percentgeleh@gmail.com"
click at [230, 117] on link "Billing History" at bounding box center [235, 118] width 42 height 17
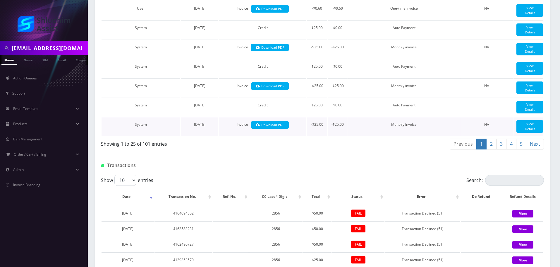
scroll to position [701, 0]
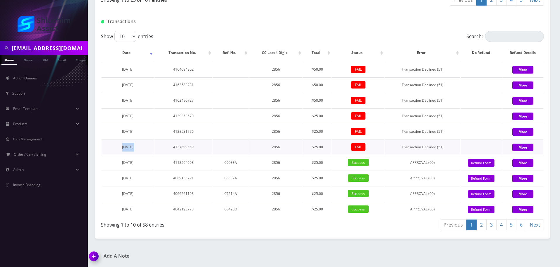
drag, startPoint x: 157, startPoint y: 146, endPoint x: 150, endPoint y: 139, distance: 9.7
click at [109, 147] on tr "September 10, 2025 4137699559 2856 $25.00 FAIL Transaction Declined (51) More" at bounding box center [323, 146] width 442 height 15
copy span "September 10, 2025"
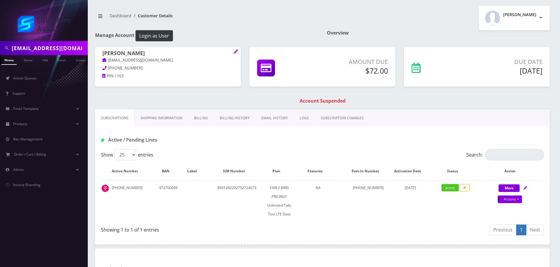
click at [238, 121] on link "Billing History" at bounding box center [235, 118] width 42 height 17
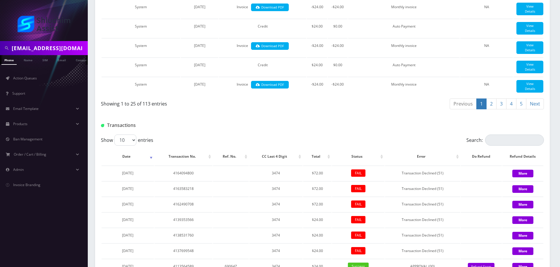
scroll to position [696, 0]
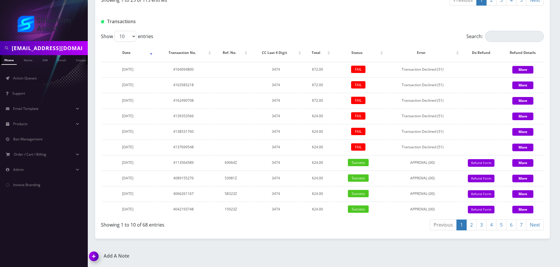
drag, startPoint x: 139, startPoint y: 148, endPoint x: 93, endPoint y: 148, distance: 45.7
copy div "Show 10 25 50 100 entries Search: Date Transaction No. Ref. No. CC Last 4 Digit…"
click at [223, 135] on td at bounding box center [231, 131] width 36 height 15
click at [267, 148] on td "3474" at bounding box center [275, 146] width 53 height 15
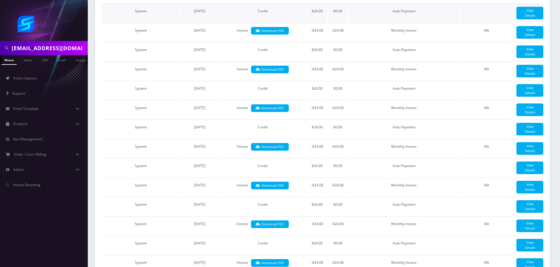
scroll to position [227, 0]
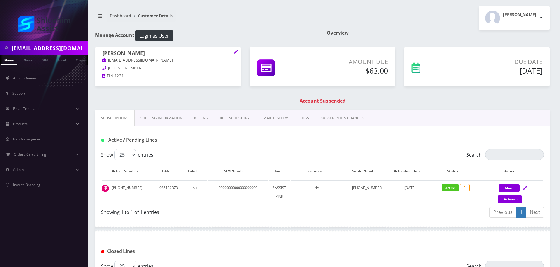
drag, startPoint x: 228, startPoint y: 89, endPoint x: 230, endPoint y: 110, distance: 21.2
click at [228, 90] on div "[PERSON_NAME] [EMAIL_ADDRESS][DOMAIN_NAME] [PHONE_NUMBER] PIN: 1231" at bounding box center [168, 69] width 155 height 45
click at [230, 117] on link "Billing History" at bounding box center [235, 118] width 42 height 17
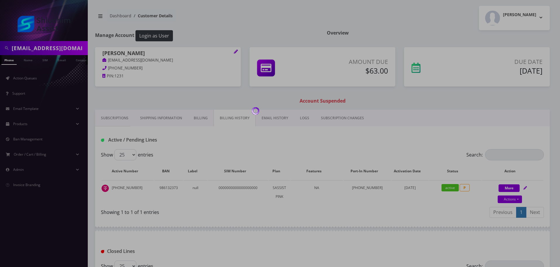
click at [256, 92] on div "Amount Due $63.00" at bounding box center [322, 69] width 155 height 45
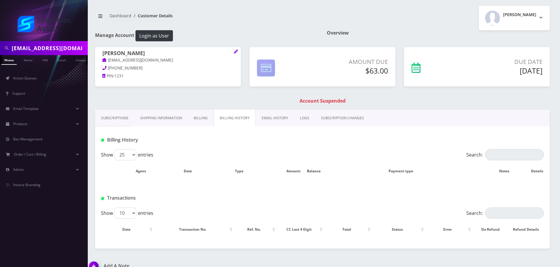
click at [256, 92] on div "Amount Due $63.00" at bounding box center [322, 69] width 155 height 45
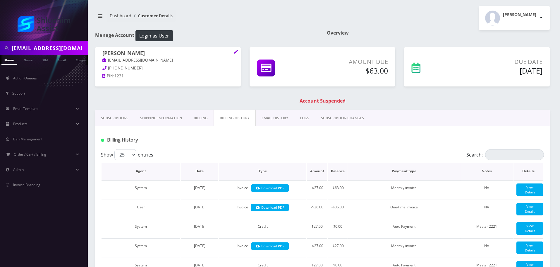
click at [215, 163] on th "Date" at bounding box center [199, 171] width 37 height 17
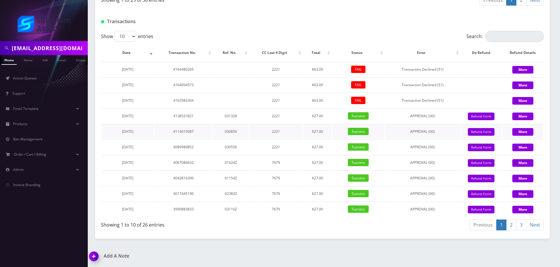
scroll to position [701, 0]
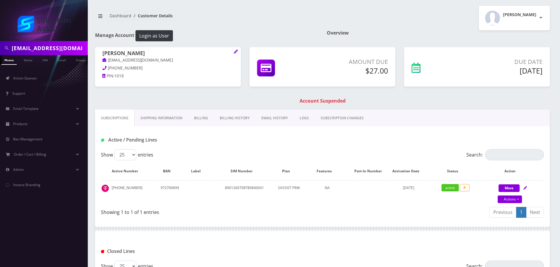
click at [233, 122] on link "Billing History" at bounding box center [235, 118] width 42 height 17
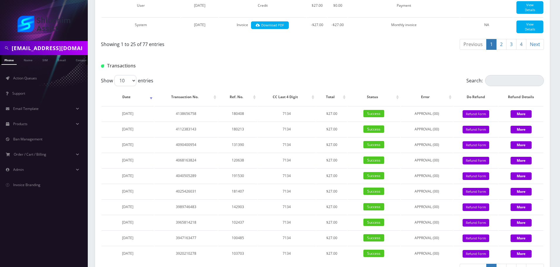
scroll to position [701, 0]
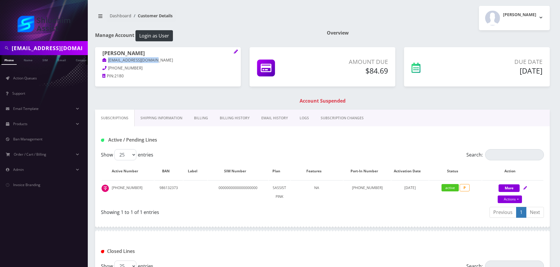
drag, startPoint x: 165, startPoint y: 60, endPoint x: 103, endPoint y: 61, distance: 62.4
click at [103, 61] on p "[EMAIL_ADDRESS][DOMAIN_NAME]" at bounding box center [167, 60] width 131 height 6
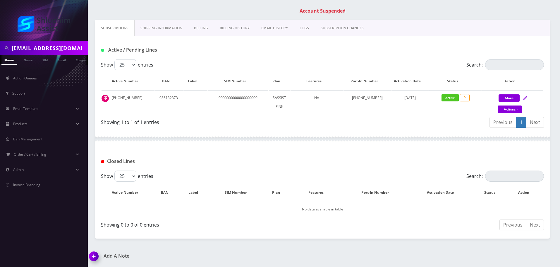
click at [232, 25] on link "Billing History" at bounding box center [235, 28] width 42 height 17
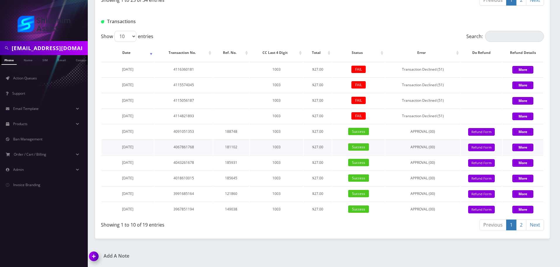
scroll to position [701, 0]
drag, startPoint x: 148, startPoint y: 115, endPoint x: 128, endPoint y: 123, distance: 21.9
click at [100, 117] on div "Show 10 25 50 100 entries Search: Date Transaction No. Ref. No. CC Last 4 Digit…" at bounding box center [322, 132] width 455 height 202
copy div "Show 10 25 50 100 entries Search: Date Transaction No. Ref. No. CC Last 4 Digit…"
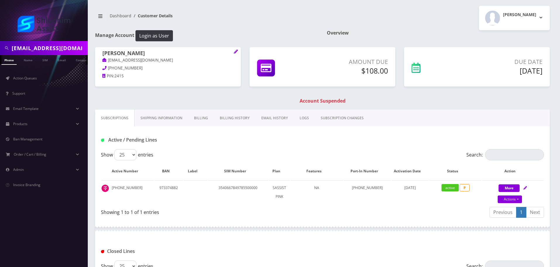
click at [230, 119] on link "Billing History" at bounding box center [235, 118] width 42 height 17
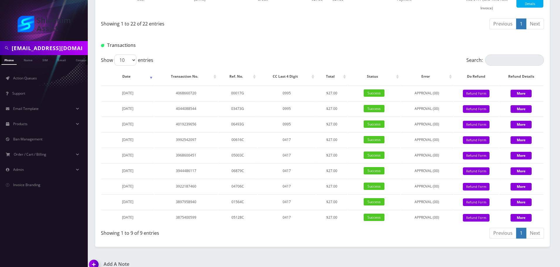
scroll to position [627, 0]
